Goal: Communication & Community: Participate in discussion

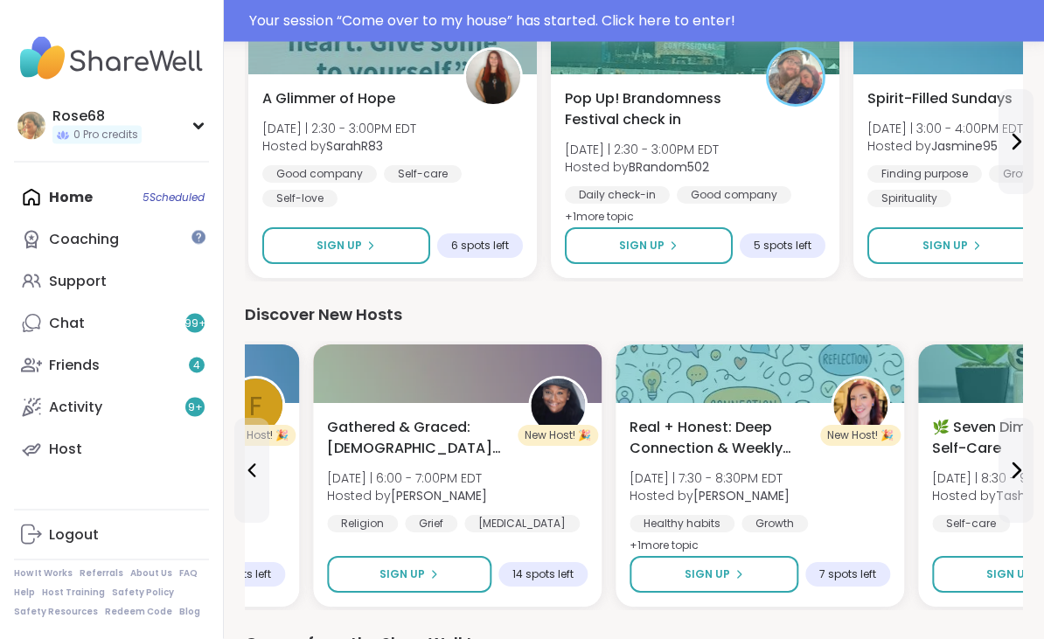
scroll to position [2021, 0]
click at [96, 190] on div "Home 5 Scheduled Coaching Support Chat 99 + Friends 4 Activity 9 + Host" at bounding box center [111, 324] width 195 height 294
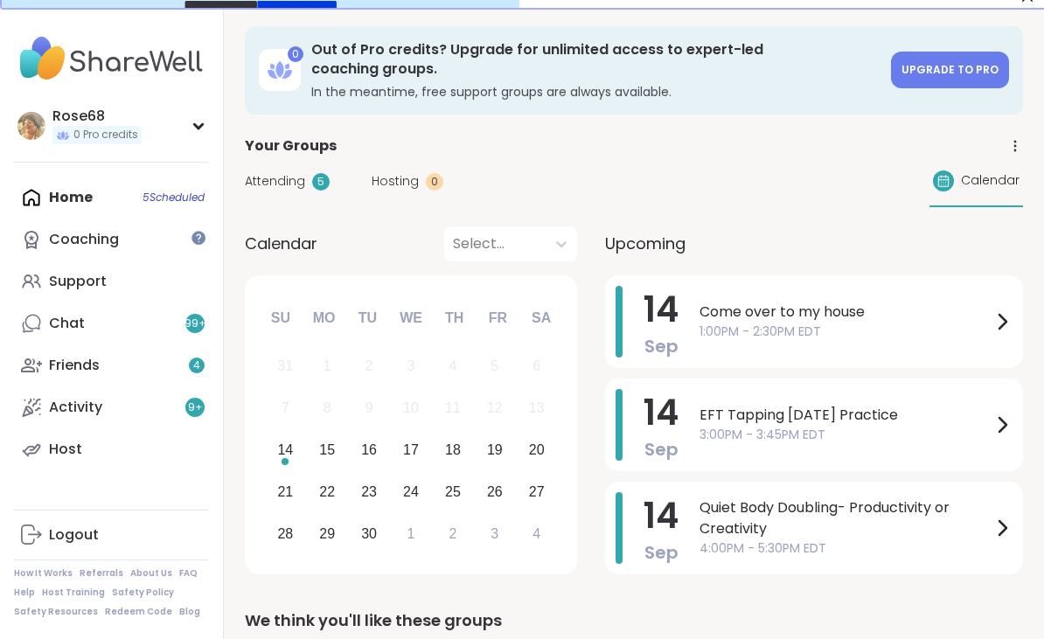
scroll to position [34, 0]
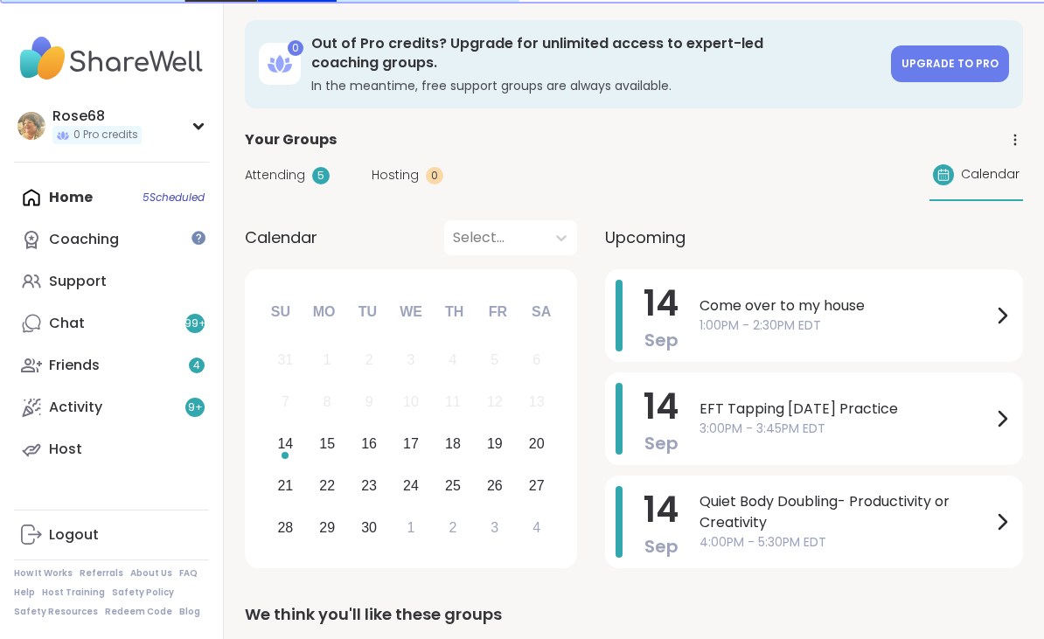
click at [735, 317] on span "1:00PM - 2:30PM EDT" at bounding box center [846, 326] width 292 height 18
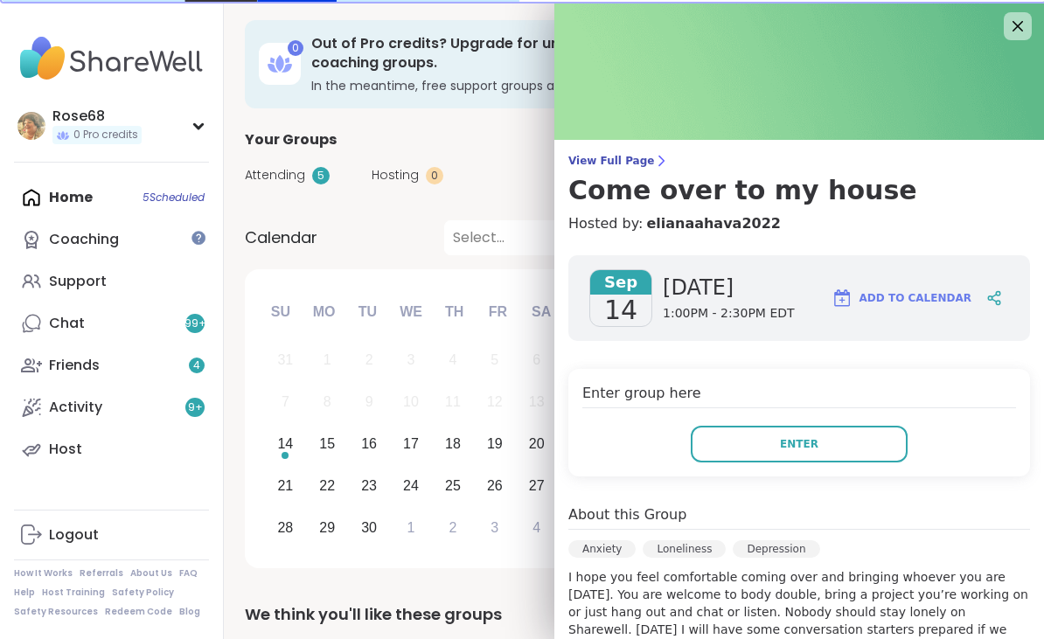
click at [752, 448] on button "Enter" at bounding box center [799, 444] width 217 height 37
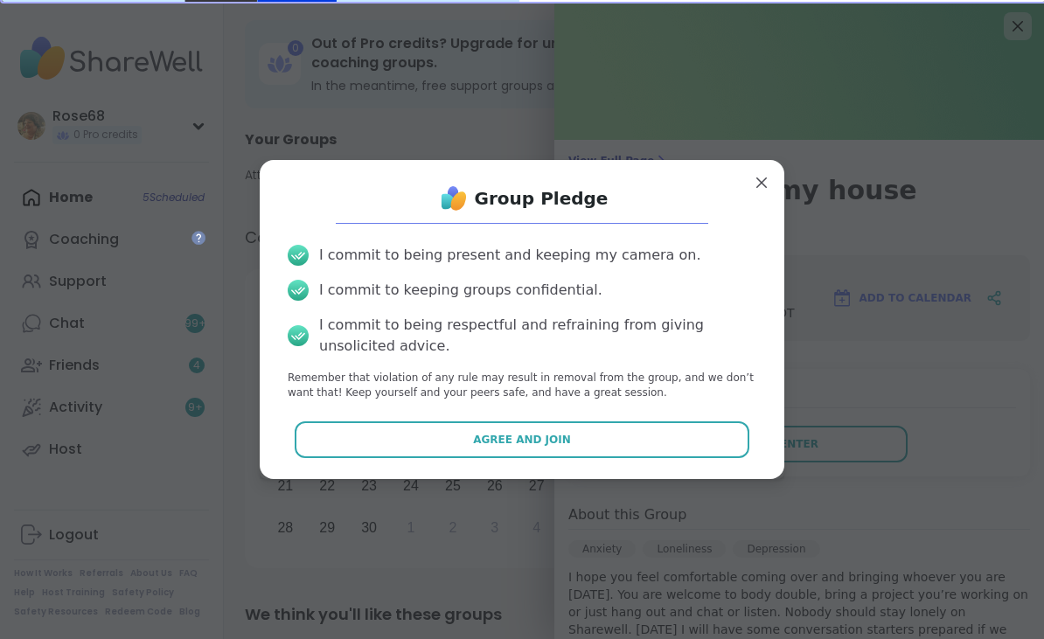
click at [463, 441] on button "Agree and Join" at bounding box center [523, 439] width 456 height 37
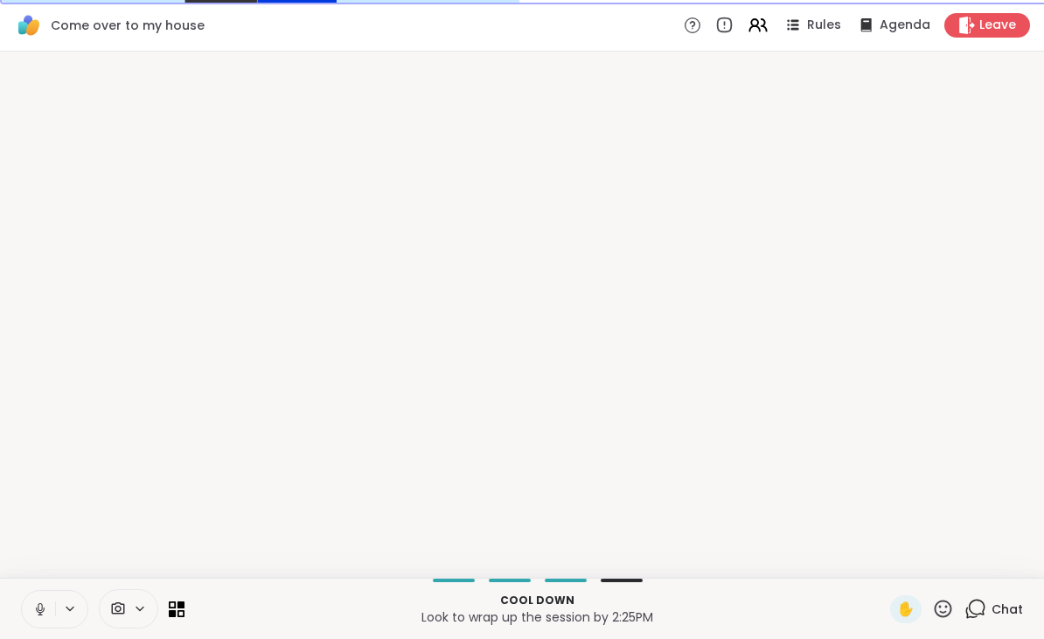
scroll to position [33, 0]
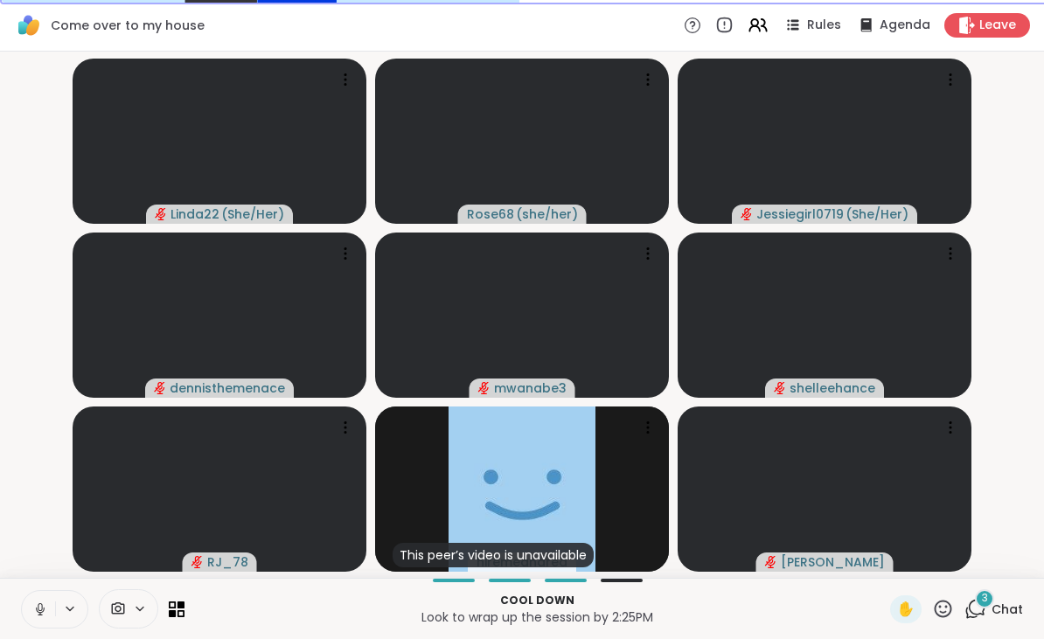
click at [1003, 29] on span "Leave" at bounding box center [997, 25] width 37 height 17
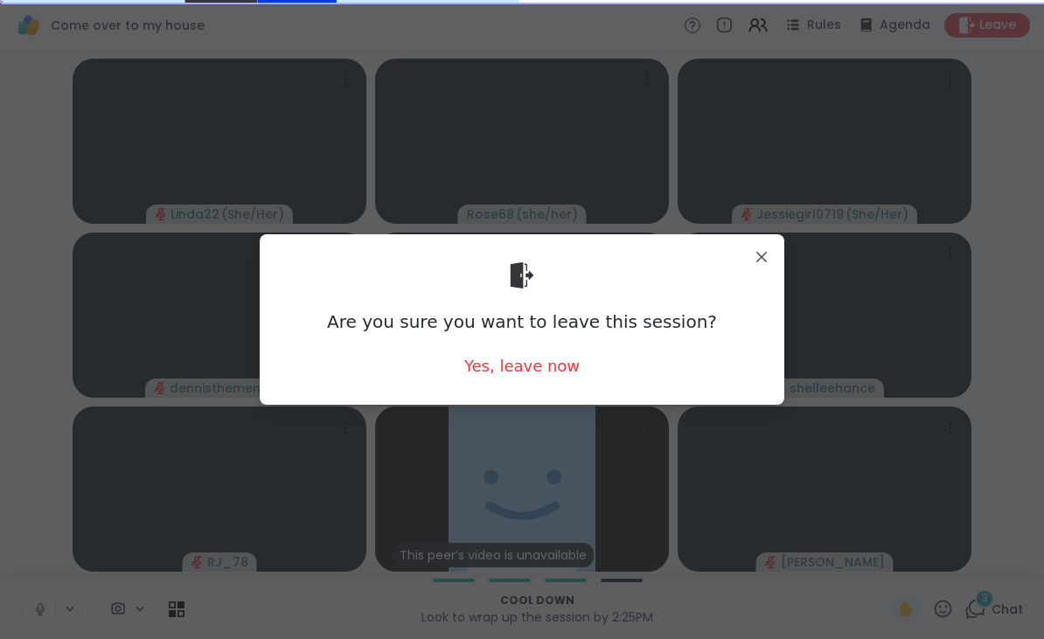
click at [529, 374] on div "Yes, leave now" at bounding box center [521, 366] width 115 height 22
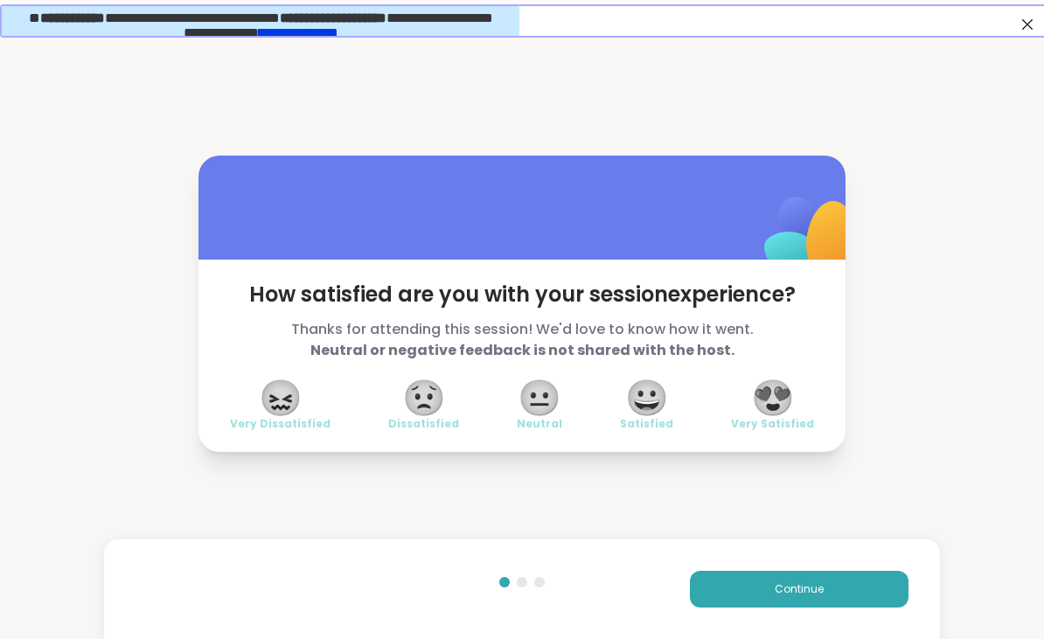
click at [764, 627] on div "Continue" at bounding box center [521, 590] width 835 height 100
click at [772, 623] on div "Continue" at bounding box center [521, 590] width 835 height 100
click at [784, 411] on span "😍" at bounding box center [773, 397] width 44 height 31
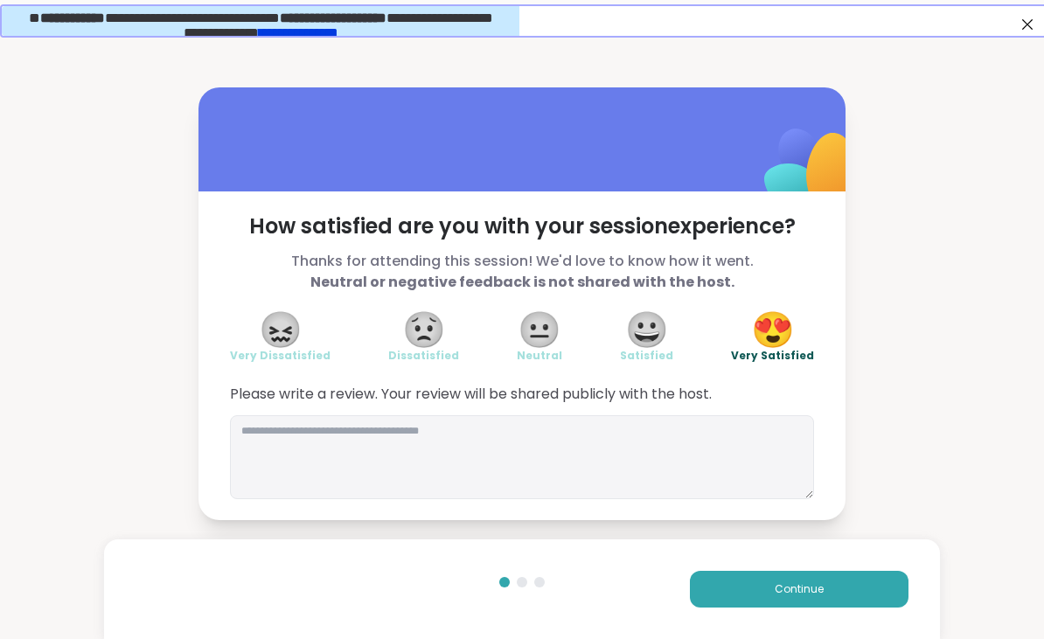
click at [797, 626] on div "Continue" at bounding box center [521, 590] width 835 height 100
click at [802, 629] on div "Continue" at bounding box center [521, 590] width 835 height 100
click at [797, 627] on div "Continue" at bounding box center [521, 590] width 835 height 100
click at [775, 631] on div "Continue" at bounding box center [521, 590] width 835 height 100
click at [791, 623] on div "Continue" at bounding box center [521, 590] width 835 height 100
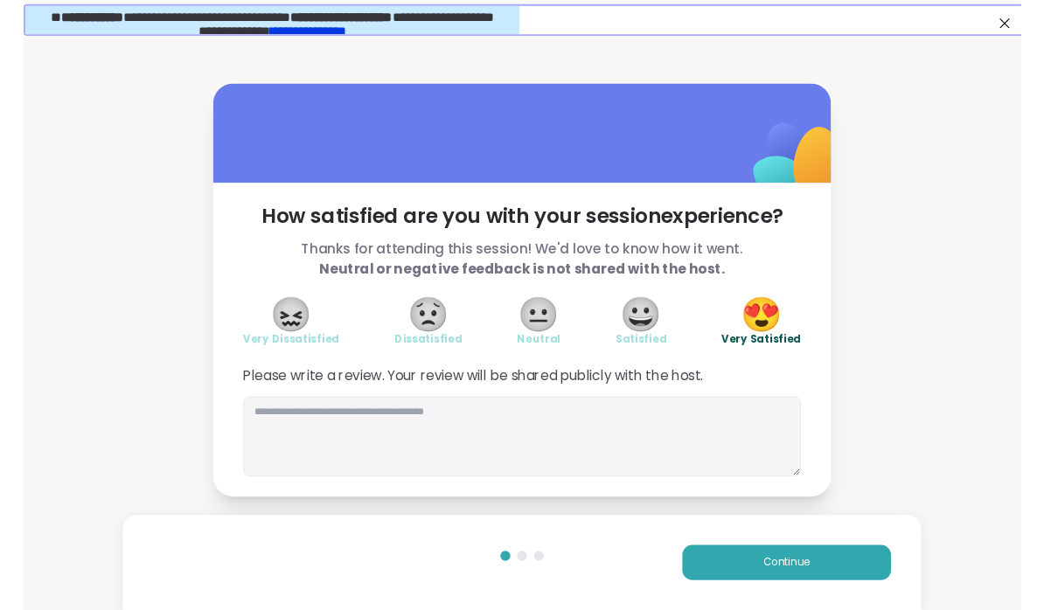
scroll to position [33, 0]
